Goal: Contribute content: Contribute content

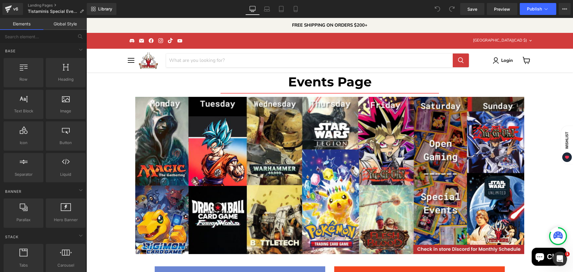
scroll to position [1446, 0]
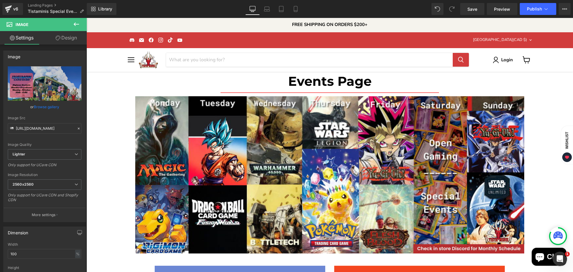
click at [43, 105] on link "Browse gallery" at bounding box center [46, 107] width 25 height 10
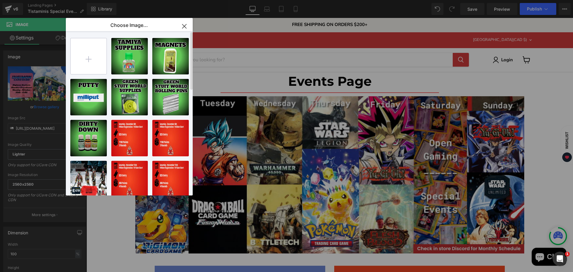
click at [82, 48] on input "file" at bounding box center [89, 56] width 36 height 36
type input "C:\fakepath\Untitled design-High-Quality (13).jpg"
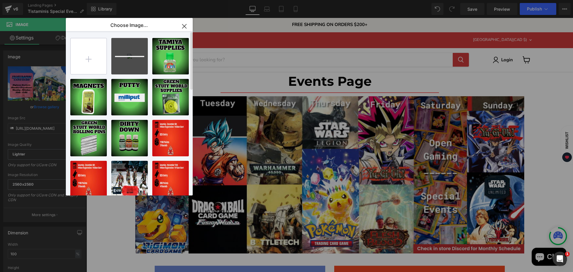
click at [86, 48] on input "file" at bounding box center [89, 56] width 36 height 36
type input "C:\fakepath\Bolt Action [DATE]-High-Quality.jpg"
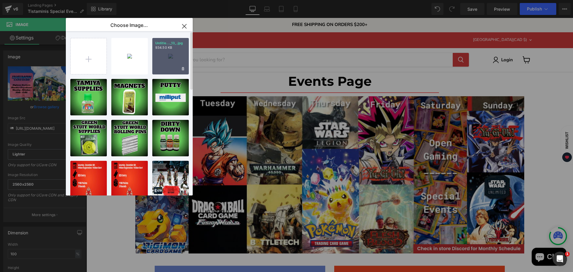
click at [162, 60] on div "Untitle..._13_.jpg 934.50 KB" at bounding box center [170, 56] width 37 height 37
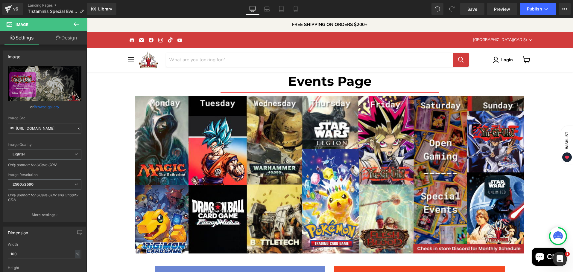
type input "[URL][DOMAIN_NAME]"
drag, startPoint x: 354, startPoint y: 128, endPoint x: 345, endPoint y: 128, distance: 9.3
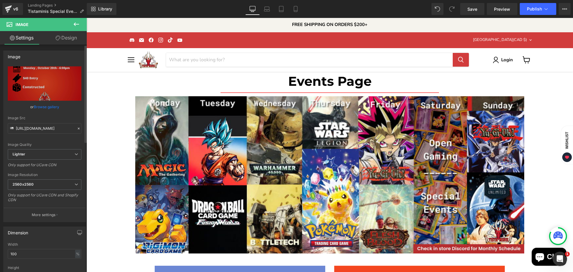
click at [44, 105] on link "Browse gallery" at bounding box center [46, 107] width 25 height 10
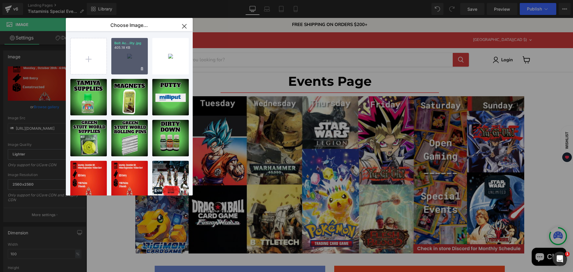
click at [125, 54] on div "Bolt Ac...lity.jpg 405.18 KB" at bounding box center [129, 56] width 37 height 37
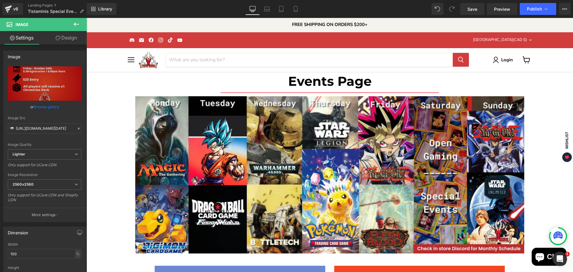
type input "[URL][DOMAIN_NAME][DATE]"
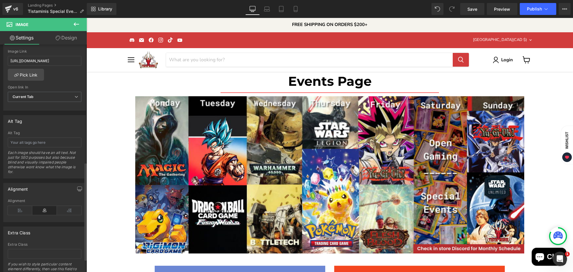
scroll to position [214, 0]
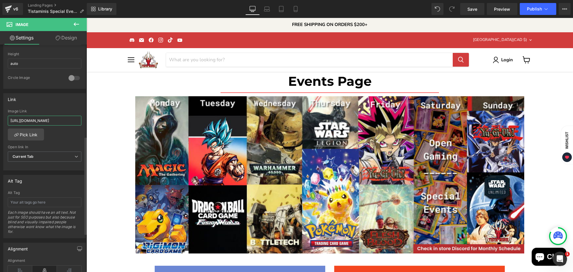
click at [40, 122] on input "[URL][DOMAIN_NAME]" at bounding box center [45, 121] width 74 height 10
click at [42, 122] on input "[URL][DOMAIN_NAME]" at bounding box center [45, 121] width 74 height 10
click at [41, 123] on input "[URL][DOMAIN_NAME]" at bounding box center [45, 121] width 74 height 10
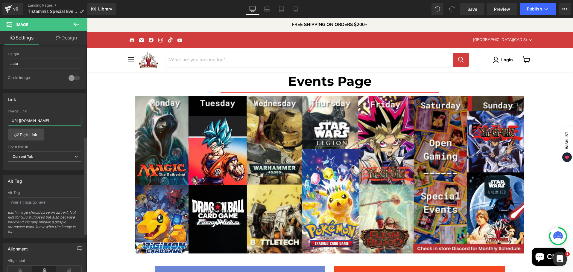
paste input "yugioh-the-chronicles-deck-release-event?keyword=Yugioh%20-%20The%20Chronicles%…"
type input "[URL][DOMAIN_NAME]"
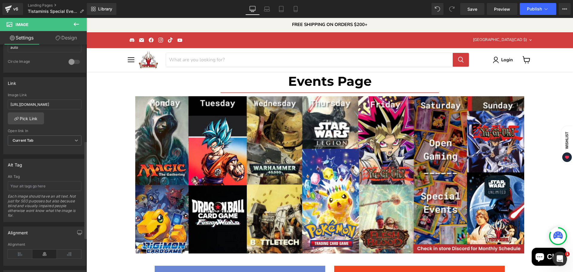
scroll to position [214, 0]
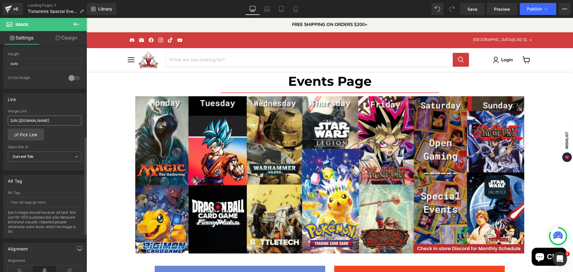
click at [45, 122] on input "[URL][DOMAIN_NAME]" at bounding box center [45, 121] width 74 height 10
type input "[URL][DOMAIN_NAME]"
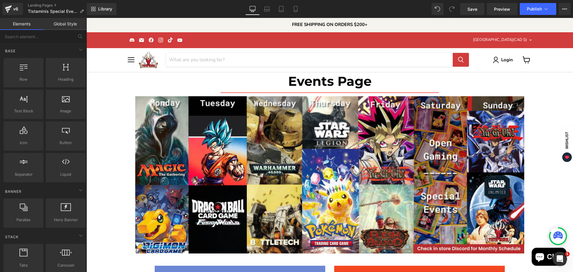
click at [529, 10] on span "Publish" at bounding box center [534, 9] width 15 height 5
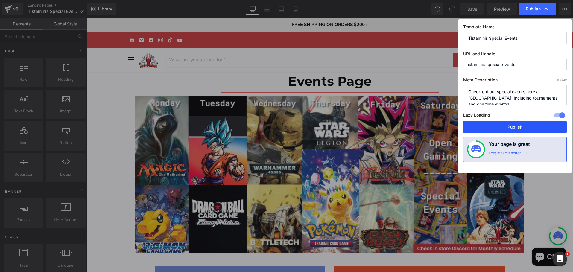
click at [499, 127] on button "Publish" at bounding box center [515, 127] width 104 height 12
